Goal: Find specific page/section: Find specific page/section

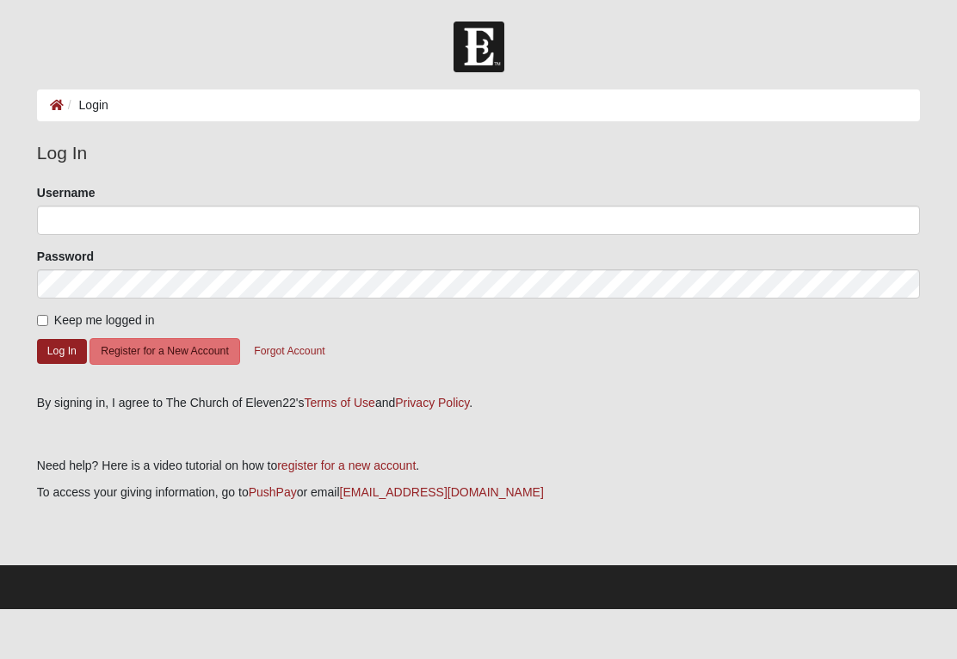
click at [91, 111] on li "Login" at bounding box center [86, 105] width 45 height 18
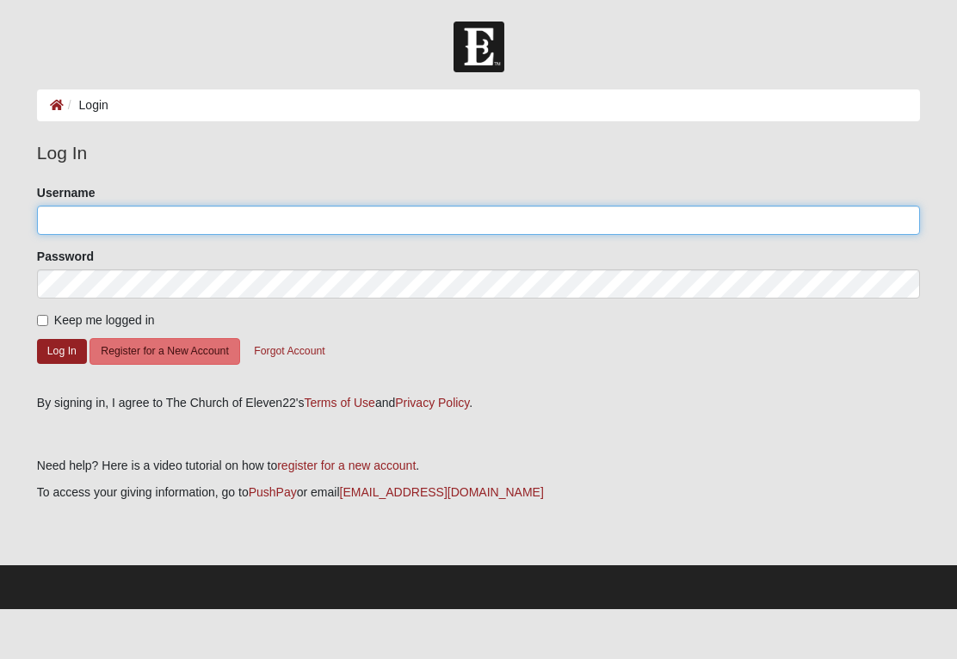
click at [105, 233] on input "Username" at bounding box center [478, 220] width 883 height 29
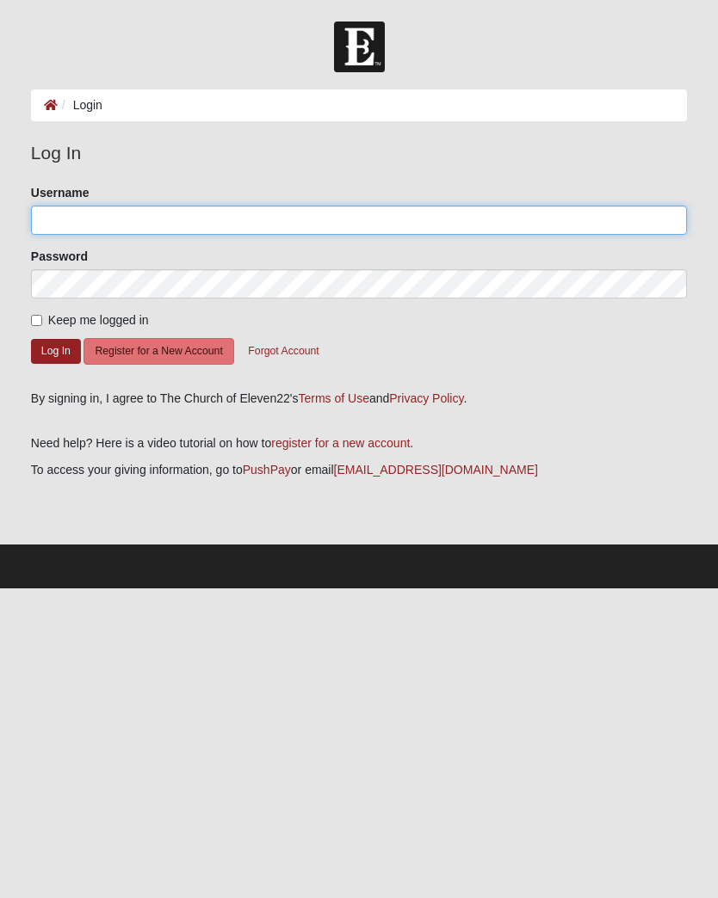
type input "Flybarbie"
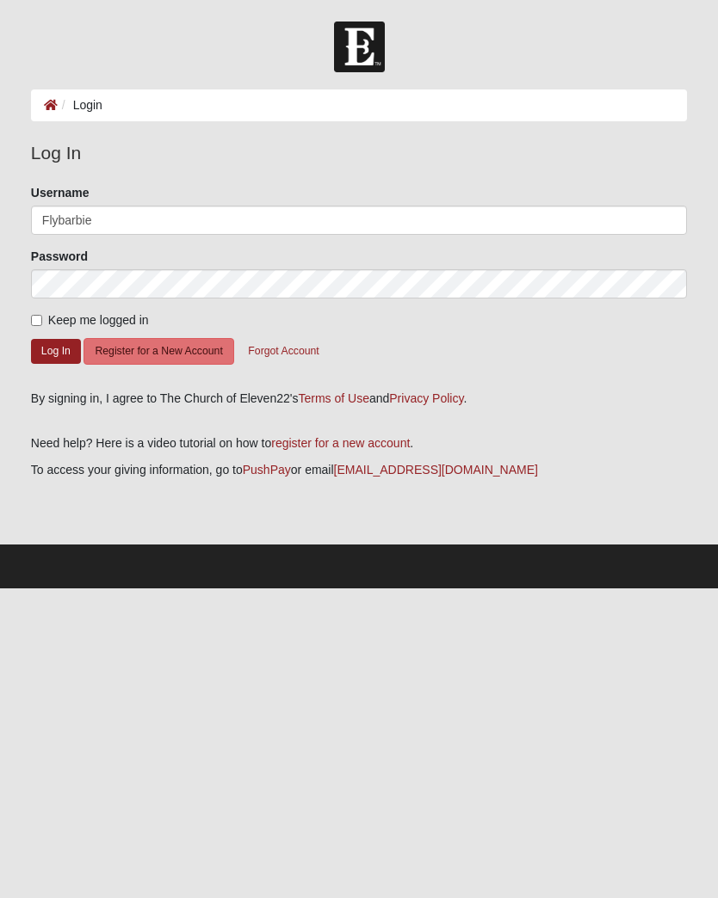
click at [55, 350] on button "Log In" at bounding box center [56, 351] width 50 height 25
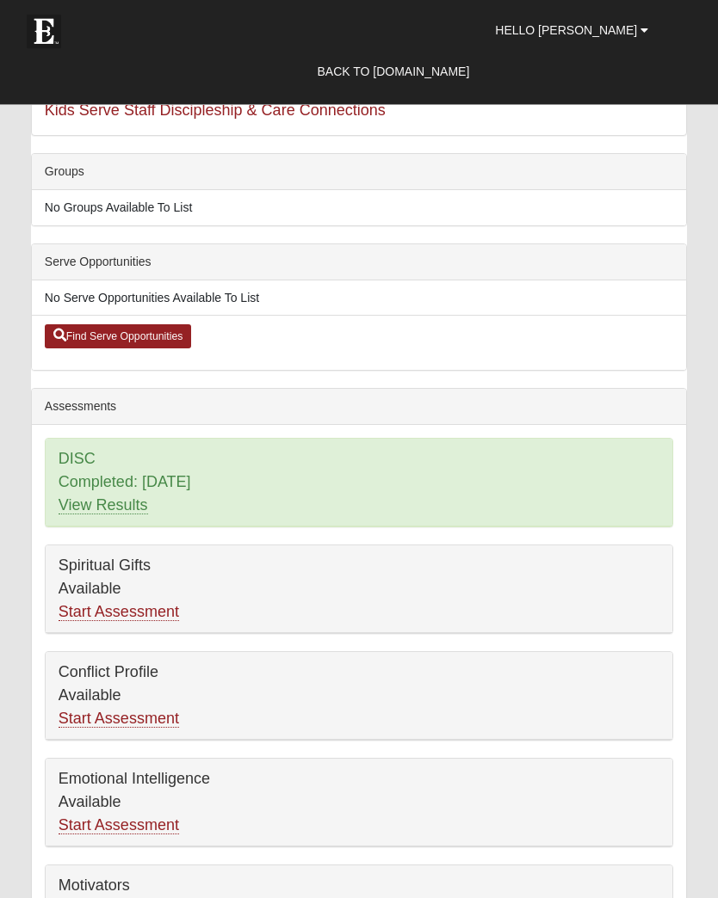
scroll to position [297, 0]
click at [104, 496] on link "View Results" at bounding box center [103, 505] width 89 height 18
